Goal: Information Seeking & Learning: Learn about a topic

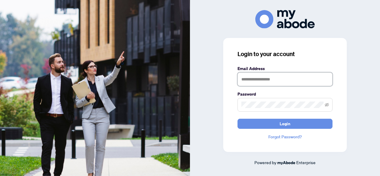
click at [302, 79] on input "text" at bounding box center [285, 79] width 95 height 14
click at [293, 80] on input "text" at bounding box center [285, 79] width 95 height 14
click at [326, 104] on icon "eye-invisible" at bounding box center [327, 105] width 4 height 4
click at [287, 124] on span "Login" at bounding box center [285, 124] width 11 height 10
drag, startPoint x: 279, startPoint y: 78, endPoint x: 268, endPoint y: 79, distance: 10.5
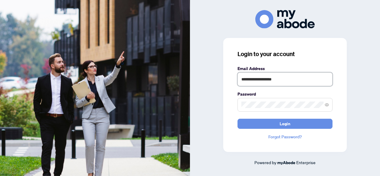
click at [268, 79] on input "**********" at bounding box center [285, 79] width 95 height 14
click at [232, 110] on div "**********" at bounding box center [285, 95] width 124 height 114
click at [286, 123] on span "Login" at bounding box center [285, 124] width 11 height 10
click at [289, 80] on input "**********" at bounding box center [285, 79] width 95 height 14
click at [285, 123] on span "Login" at bounding box center [285, 124] width 11 height 10
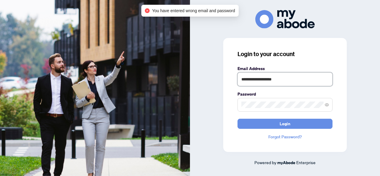
click at [311, 73] on input "**********" at bounding box center [285, 79] width 95 height 14
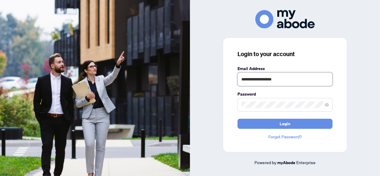
drag, startPoint x: 295, startPoint y: 80, endPoint x: 220, endPoint y: 84, distance: 74.6
click at [221, 84] on div "**********" at bounding box center [285, 88] width 190 height 156
type input "**********"
click at [239, 108] on span at bounding box center [285, 105] width 95 height 14
click at [285, 124] on span "Login" at bounding box center [285, 124] width 11 height 10
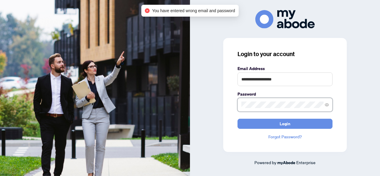
click at [239, 108] on span at bounding box center [285, 105] width 95 height 14
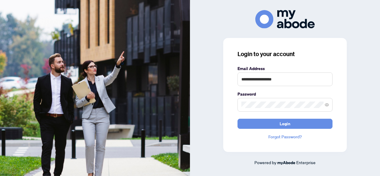
click at [286, 123] on span "Login" at bounding box center [285, 124] width 11 height 10
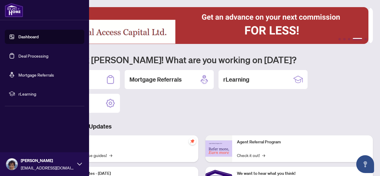
click at [77, 166] on icon at bounding box center [79, 164] width 5 height 5
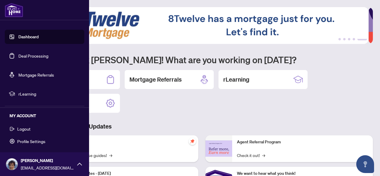
click at [24, 128] on span "Logout" at bounding box center [23, 129] width 13 height 10
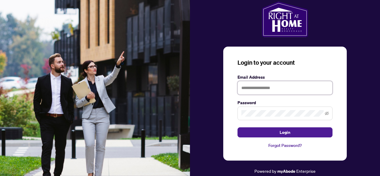
click at [303, 88] on input "text" at bounding box center [285, 88] width 95 height 14
type input "**********"
click at [284, 132] on span "Login" at bounding box center [285, 133] width 11 height 10
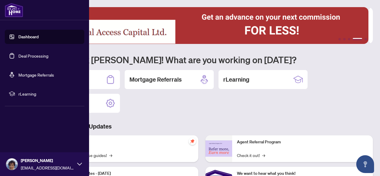
click at [30, 55] on link "Deal Processing" at bounding box center [33, 55] width 30 height 5
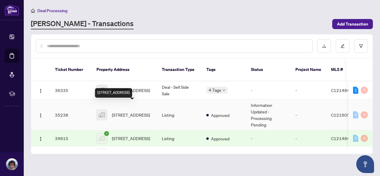
click at [138, 112] on span "[STREET_ADDRESS]" at bounding box center [131, 115] width 38 height 7
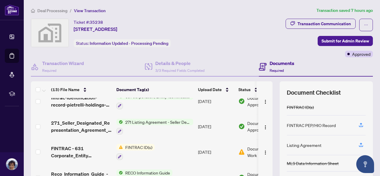
scroll to position [34, 0]
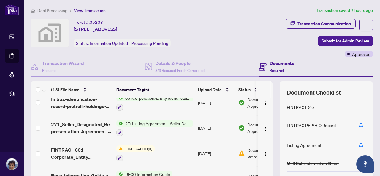
click at [134, 146] on span "FINTRAC ID(s)" at bounding box center [139, 148] width 32 height 7
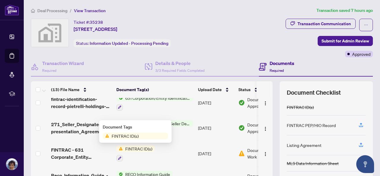
click at [134, 146] on span "FINTRAC ID(s)" at bounding box center [139, 148] width 32 height 7
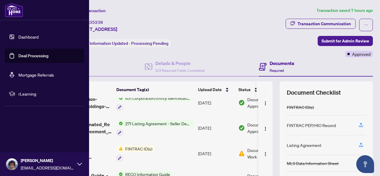
click at [36, 56] on link "Deal Processing" at bounding box center [33, 55] width 30 height 5
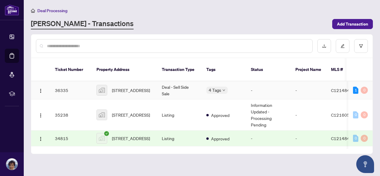
click at [165, 82] on td "Deal - Sell Side Sale" at bounding box center [179, 90] width 45 height 18
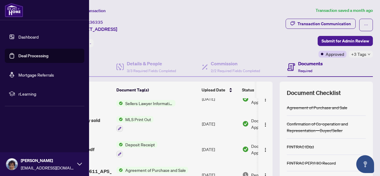
click at [77, 163] on icon at bounding box center [79, 164] width 5 height 5
click at [23, 128] on span "Logout" at bounding box center [23, 129] width 13 height 10
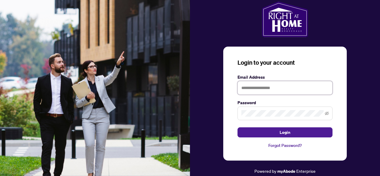
click at [284, 86] on input "text" at bounding box center [285, 88] width 95 height 14
type input "**********"
click at [328, 113] on icon "eye-invisible" at bounding box center [327, 113] width 4 height 4
click at [286, 131] on span "Login" at bounding box center [285, 133] width 11 height 10
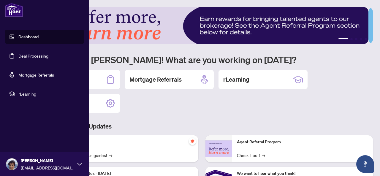
click at [79, 162] on icon at bounding box center [79, 164] width 5 height 5
click at [81, 162] on icon at bounding box center [79, 164] width 5 height 5
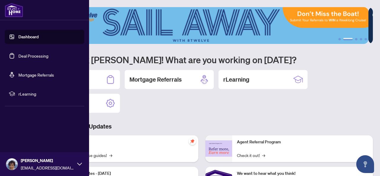
click at [79, 163] on icon at bounding box center [79, 164] width 5 height 5
click at [26, 129] on span "Logout" at bounding box center [23, 129] width 13 height 10
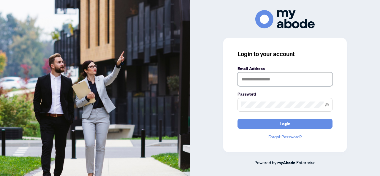
click at [285, 80] on input "text" at bounding box center [285, 79] width 95 height 14
type input "**********"
click at [325, 104] on icon "eye-invisible" at bounding box center [327, 105] width 4 height 4
click at [289, 122] on span "Login" at bounding box center [285, 124] width 11 height 10
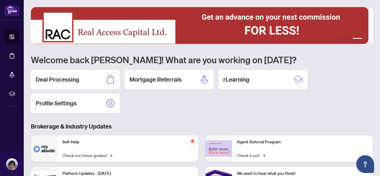
click at [241, 79] on h2 "rLearning" at bounding box center [236, 79] width 26 height 8
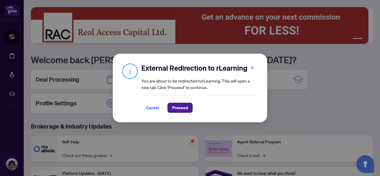
click at [180, 107] on span "Proceed" at bounding box center [180, 108] width 16 height 10
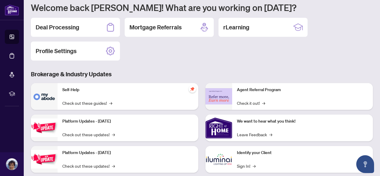
scroll to position [59, 0]
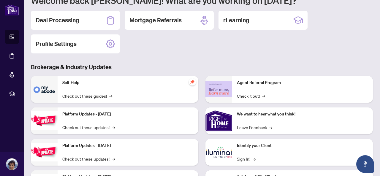
click at [59, 20] on h2 "Deal Processing" at bounding box center [58, 20] width 44 height 8
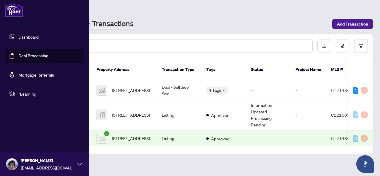
click at [37, 36] on link "Dashboard" at bounding box center [28, 36] width 20 height 5
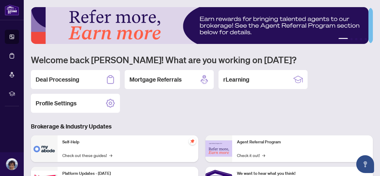
click at [242, 78] on h2 "rLearning" at bounding box center [236, 79] width 26 height 8
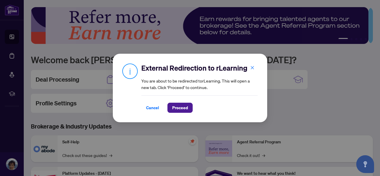
click at [183, 108] on span "Proceed" at bounding box center [180, 108] width 16 height 10
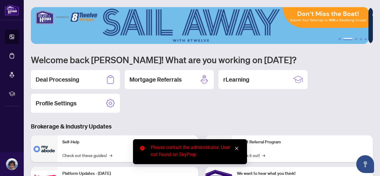
click at [228, 116] on div "1 2 3 4 5 Welcome back Nancy! What are you working on today? Deal Processing Mo…" at bounding box center [202, 136] width 342 height 258
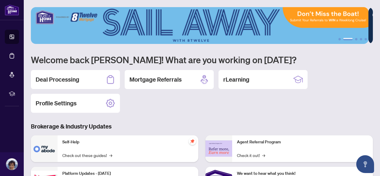
click at [303, 79] on icon at bounding box center [303, 80] width 0 height 4
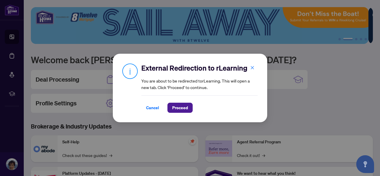
click at [153, 108] on span "Cancel" at bounding box center [152, 108] width 13 height 10
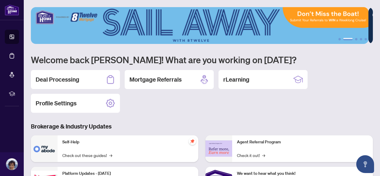
click at [165, 77] on h2 "Mortgage Referrals" at bounding box center [155, 79] width 52 height 8
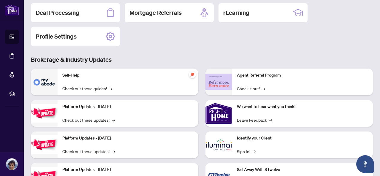
scroll to position [89, 0]
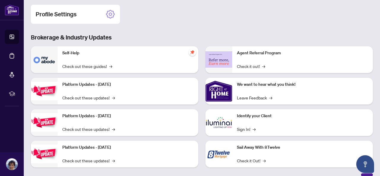
click at [222, 124] on img at bounding box center [218, 122] width 27 height 27
click at [241, 129] on link "Sign In! →" at bounding box center [246, 129] width 19 height 7
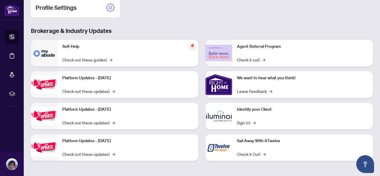
scroll to position [66, 0]
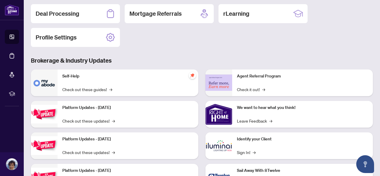
click at [233, 11] on h2 "rLearning" at bounding box center [236, 14] width 26 height 8
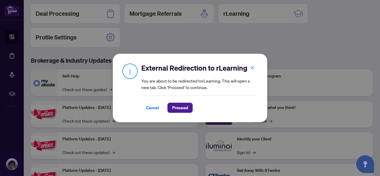
click at [183, 107] on span "Proceed" at bounding box center [180, 108] width 16 height 10
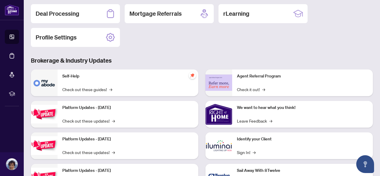
click at [55, 12] on h2 "Deal Processing" at bounding box center [58, 14] width 44 height 8
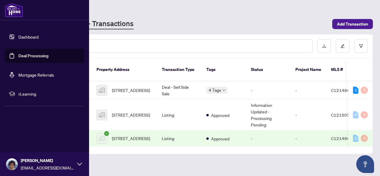
click at [27, 93] on span "rLearning" at bounding box center [49, 94] width 62 height 7
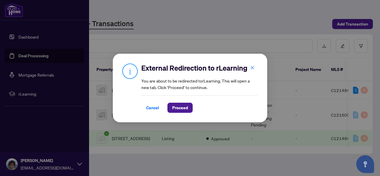
click at [183, 108] on span "Proceed" at bounding box center [180, 108] width 16 height 10
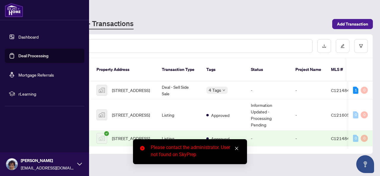
click at [24, 94] on span "rLearning" at bounding box center [49, 94] width 62 height 7
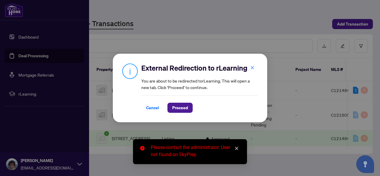
click at [154, 108] on span "Cancel" at bounding box center [152, 108] width 13 height 10
